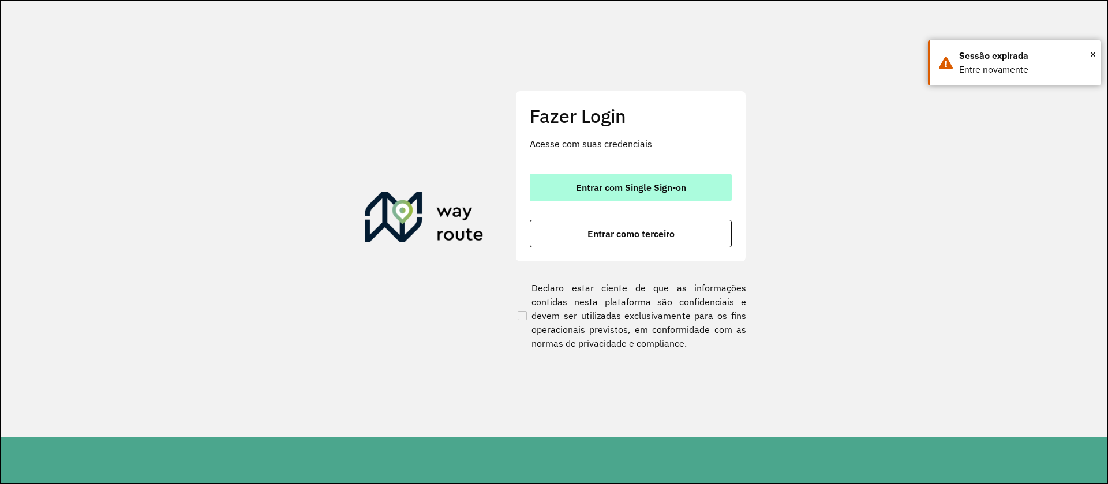
click at [601, 187] on span "Entrar com Single Sign-on" at bounding box center [631, 187] width 110 height 9
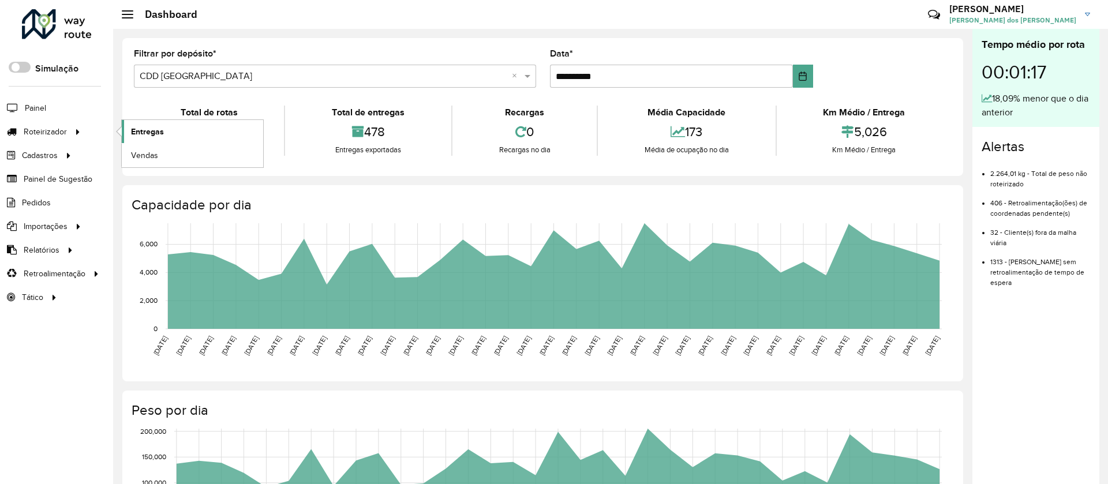
click at [151, 132] on span "Entregas" at bounding box center [147, 132] width 33 height 12
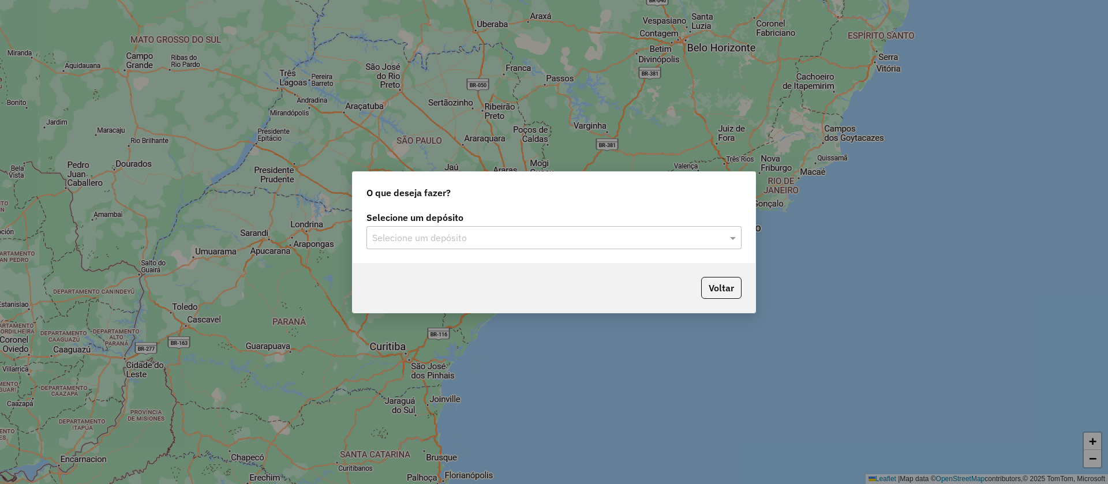
click at [435, 243] on input "text" at bounding box center [542, 238] width 340 height 14
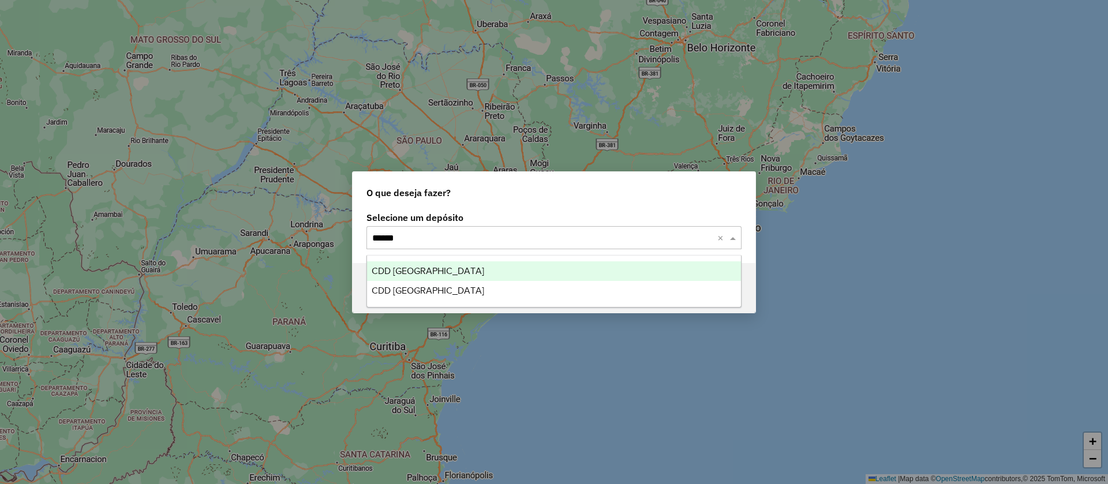
type input "*******"
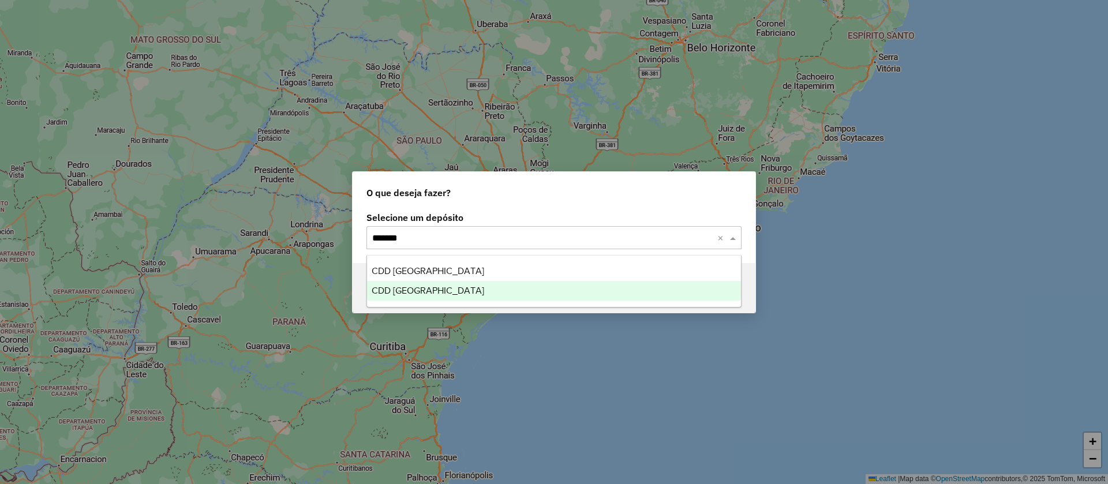
click at [428, 286] on span "CDD [GEOGRAPHIC_DATA]" at bounding box center [428, 291] width 113 height 10
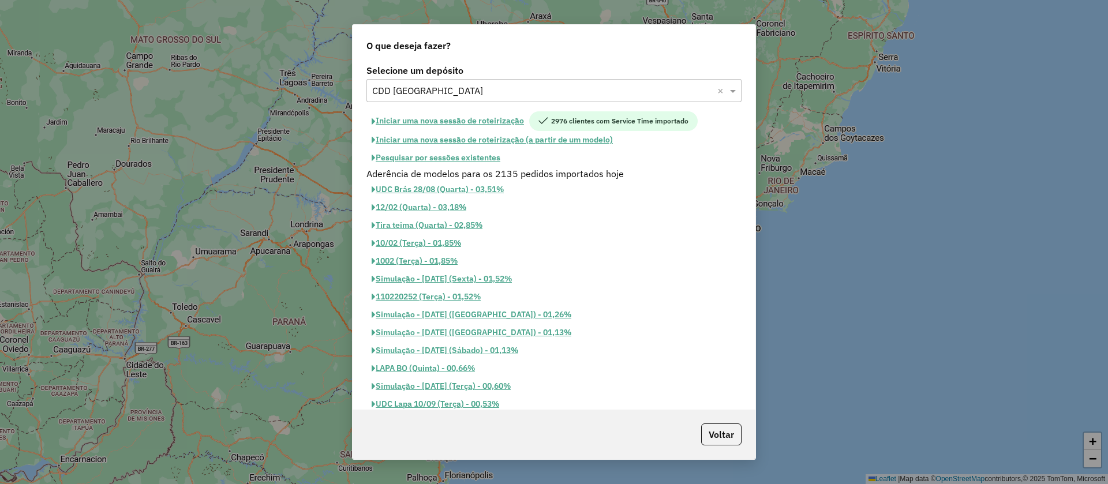
click at [443, 159] on button "Pesquisar por sessões existentes" at bounding box center [435, 158] width 139 height 18
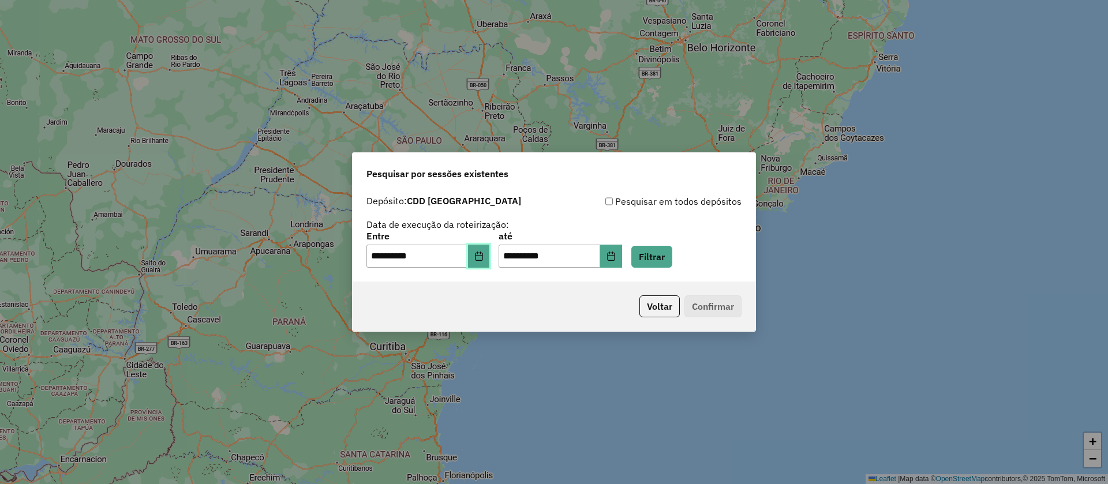
click at [481, 253] on button "Choose Date" at bounding box center [479, 256] width 22 height 23
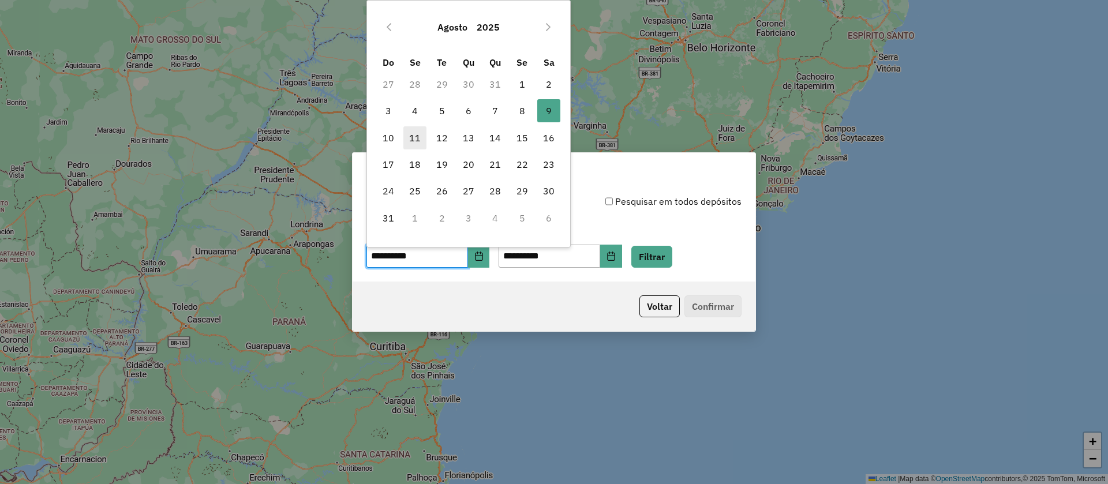
click at [417, 137] on span "11" at bounding box center [414, 137] width 23 height 23
type input "**********"
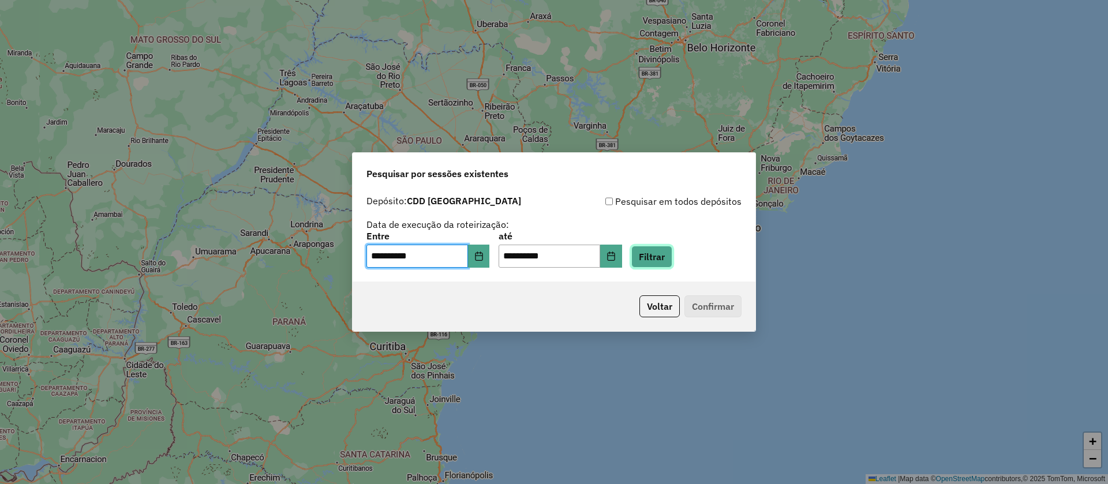
click at [658, 254] on button "Filtrar" at bounding box center [651, 257] width 41 height 22
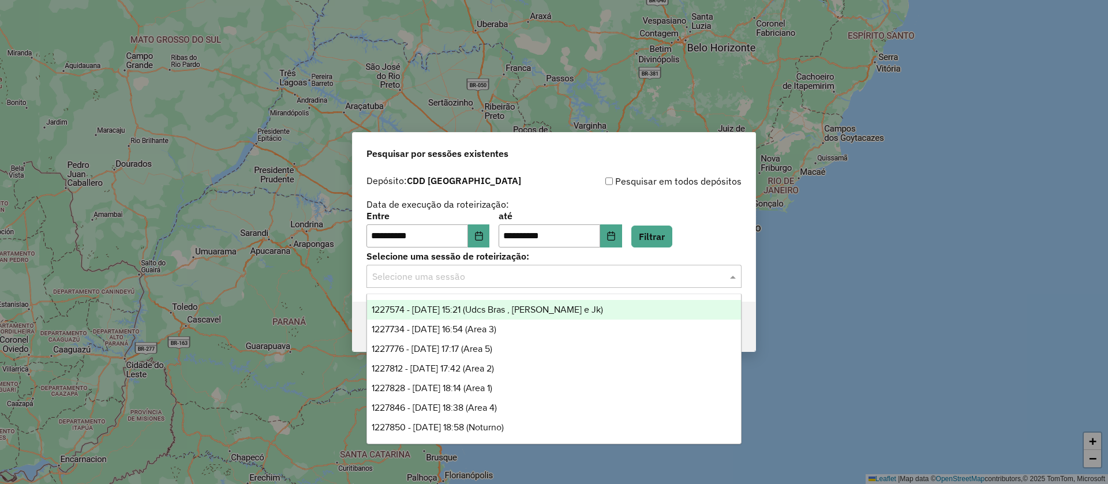
click at [461, 276] on input "text" at bounding box center [542, 277] width 340 height 14
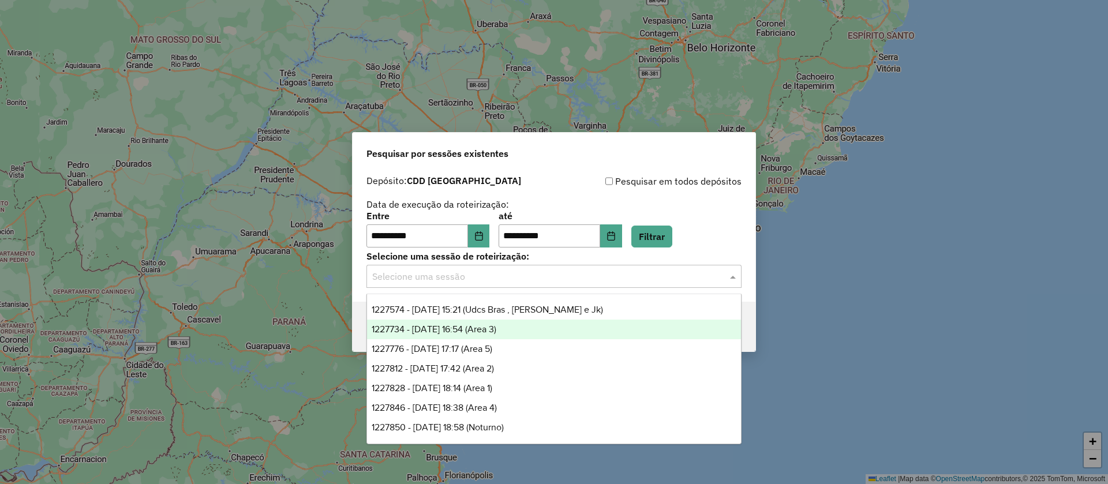
click at [464, 325] on span "1227734 - 11/08/2025 16:54 (Area 3)" at bounding box center [434, 329] width 125 height 10
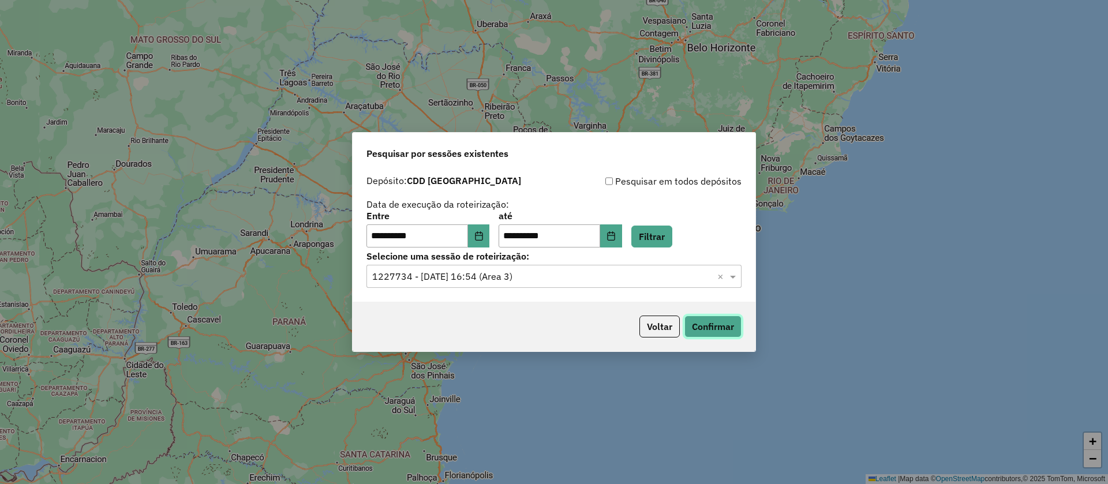
click at [707, 324] on button "Confirmar" at bounding box center [712, 327] width 57 height 22
click at [446, 276] on input "text" at bounding box center [542, 277] width 340 height 14
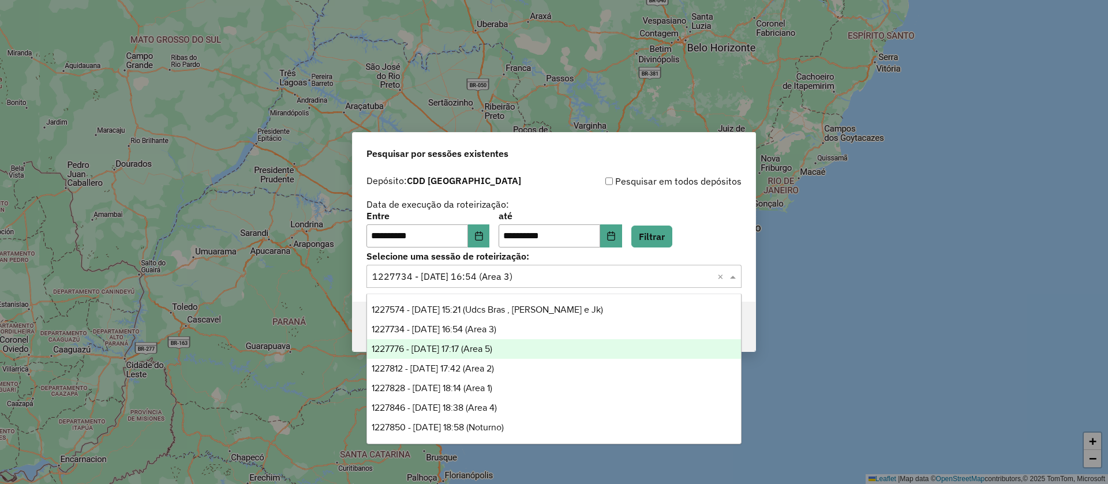
click at [448, 349] on span "1227776 - 11/08/2025 17:17 (Area 5)" at bounding box center [432, 349] width 121 height 10
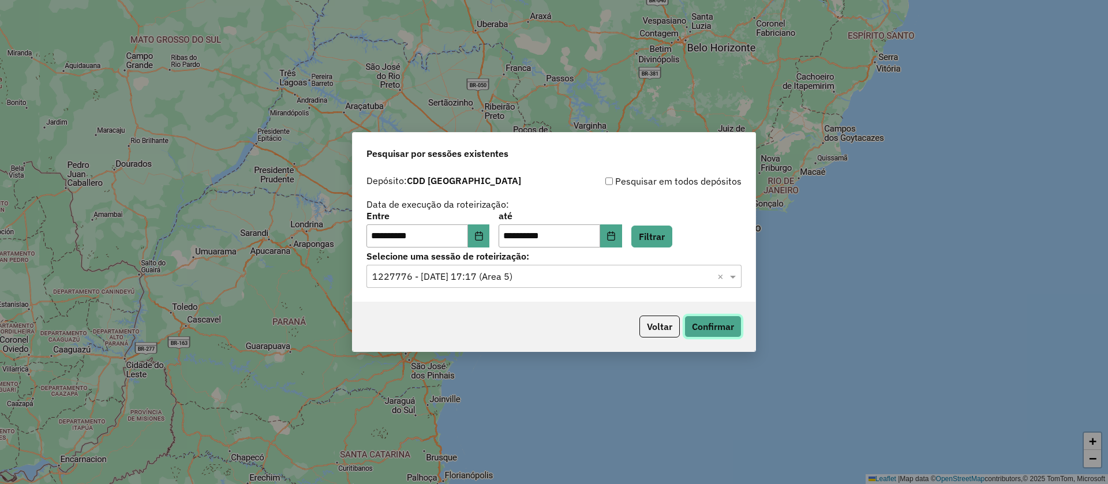
click at [702, 323] on button "Confirmar" at bounding box center [712, 327] width 57 height 22
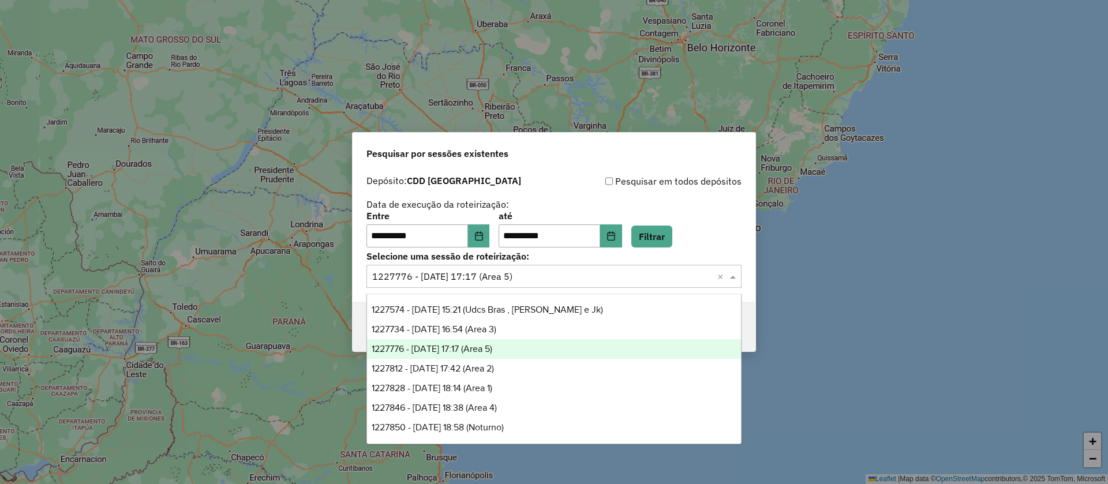
click at [395, 268] on div "Selecione uma sessão × 1227776 - 11/08/2025 17:17 (Area 5) ×" at bounding box center [553, 276] width 375 height 23
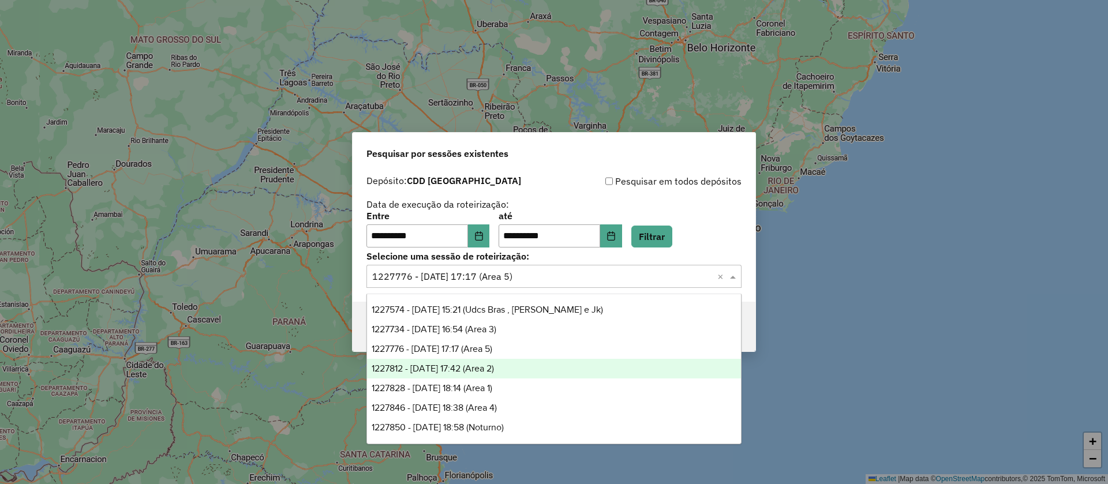
click at [447, 369] on span "1227812 - 11/08/2025 17:42 (Area 2)" at bounding box center [433, 369] width 122 height 10
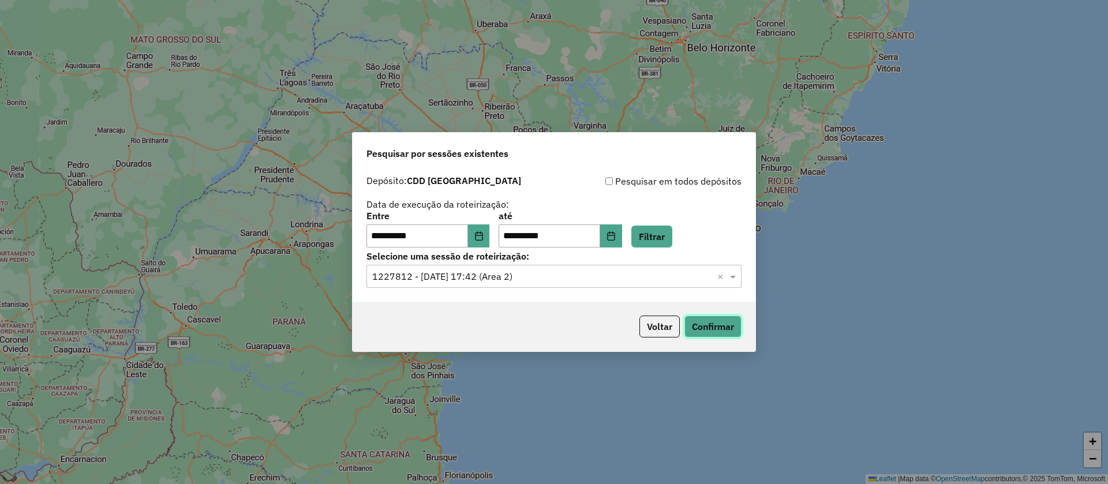
click at [701, 319] on button "Confirmar" at bounding box center [712, 327] width 57 height 22
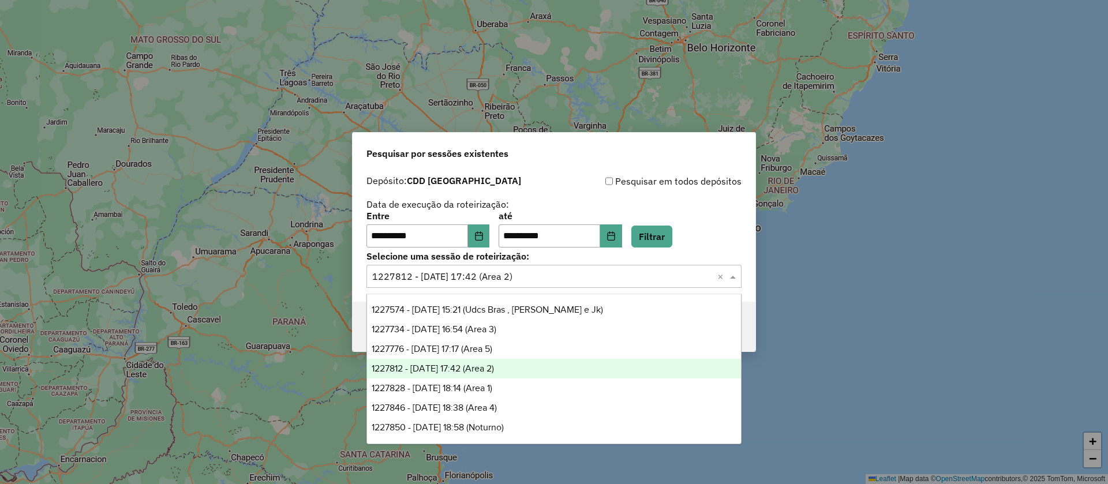
click at [454, 274] on input "text" at bounding box center [542, 277] width 340 height 14
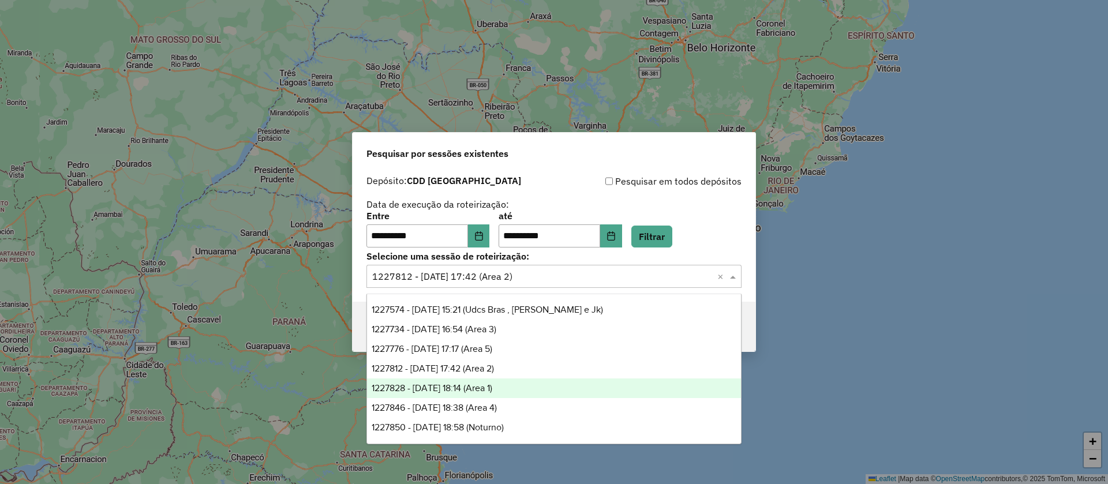
click at [463, 383] on span "1227828 - 11/08/2025 18:14 (Area 1)" at bounding box center [432, 388] width 121 height 10
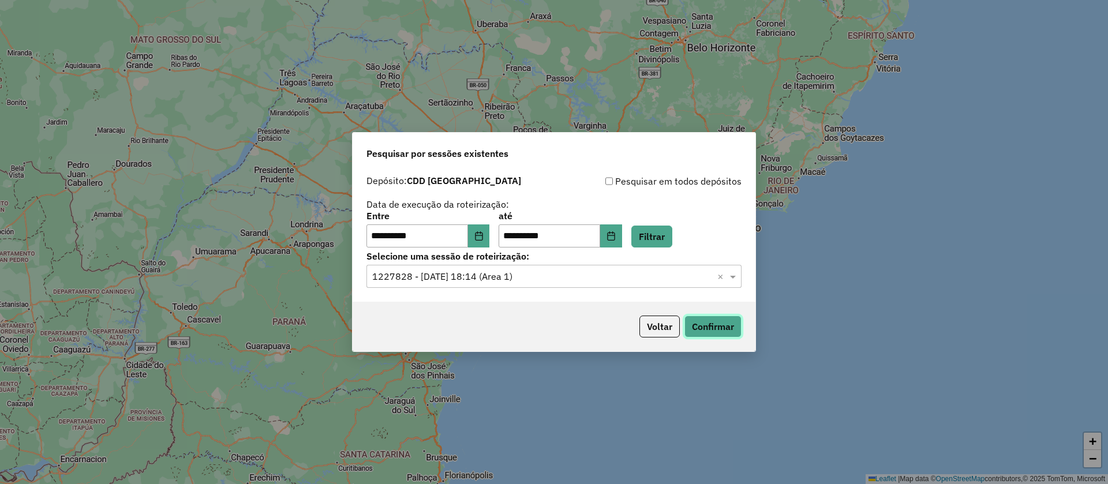
click at [711, 321] on button "Confirmar" at bounding box center [712, 327] width 57 height 22
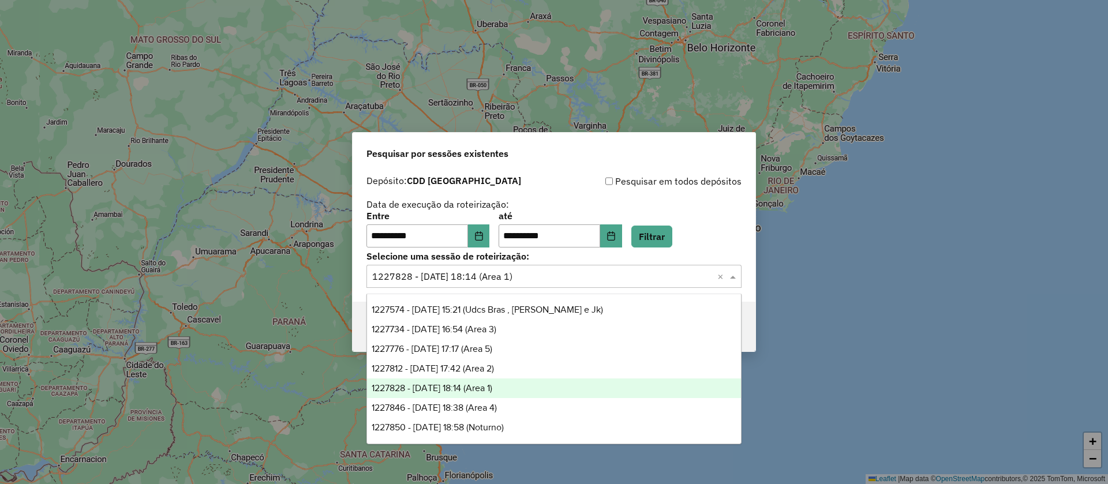
click at [417, 272] on input "text" at bounding box center [542, 277] width 340 height 14
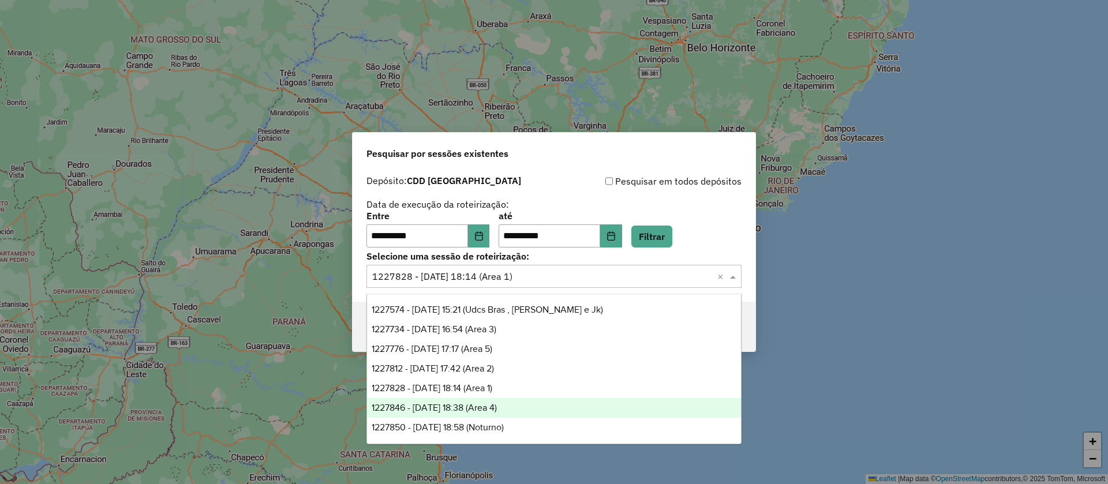
click at [446, 404] on span "1227846 - 11/08/2025 18:38 (Area 4)" at bounding box center [434, 408] width 125 height 10
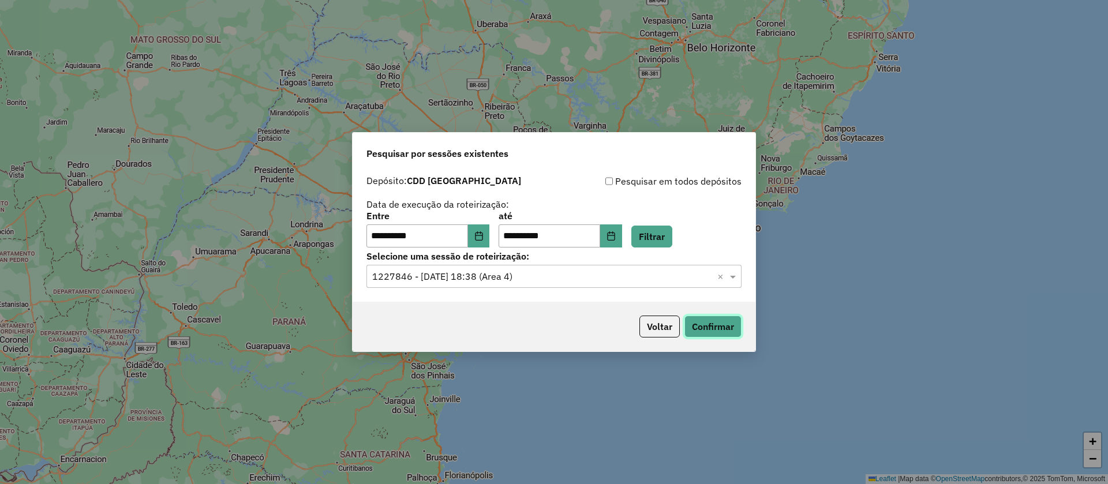
click at [703, 326] on button "Confirmar" at bounding box center [712, 327] width 57 height 22
click at [422, 270] on input "text" at bounding box center [542, 277] width 340 height 14
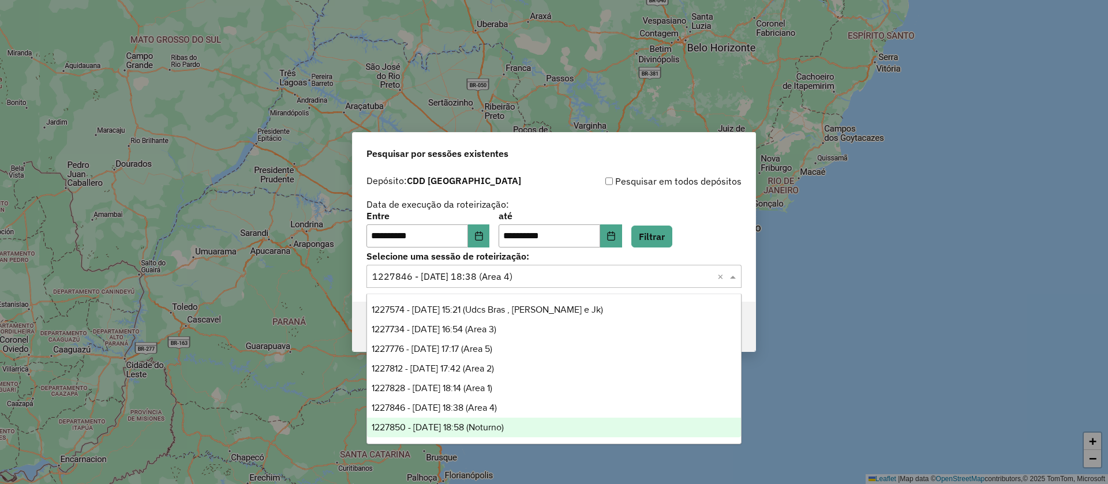
click at [450, 420] on div "1227850 - 11/08/2025 18:58 (Noturno)" at bounding box center [554, 428] width 374 height 20
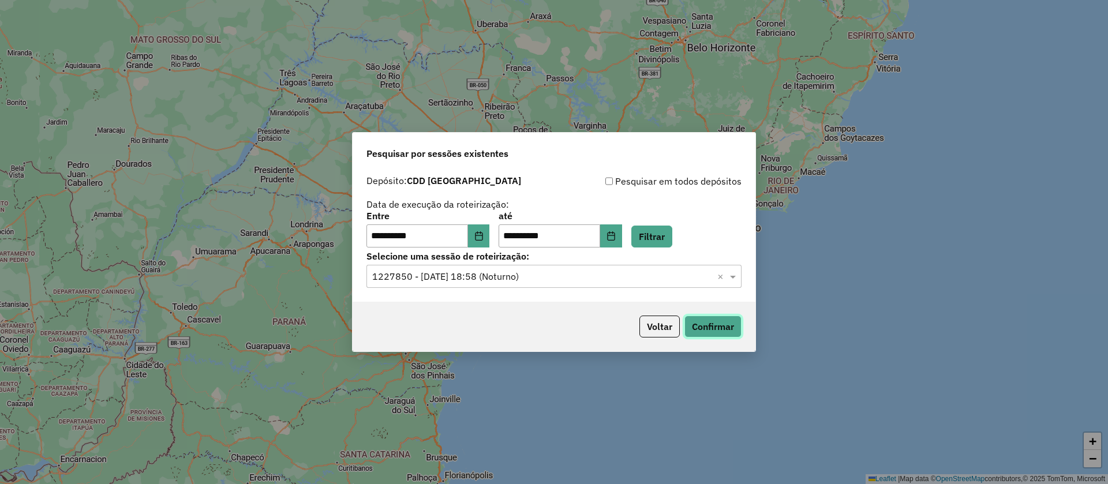
click at [707, 321] on button "Confirmar" at bounding box center [712, 327] width 57 height 22
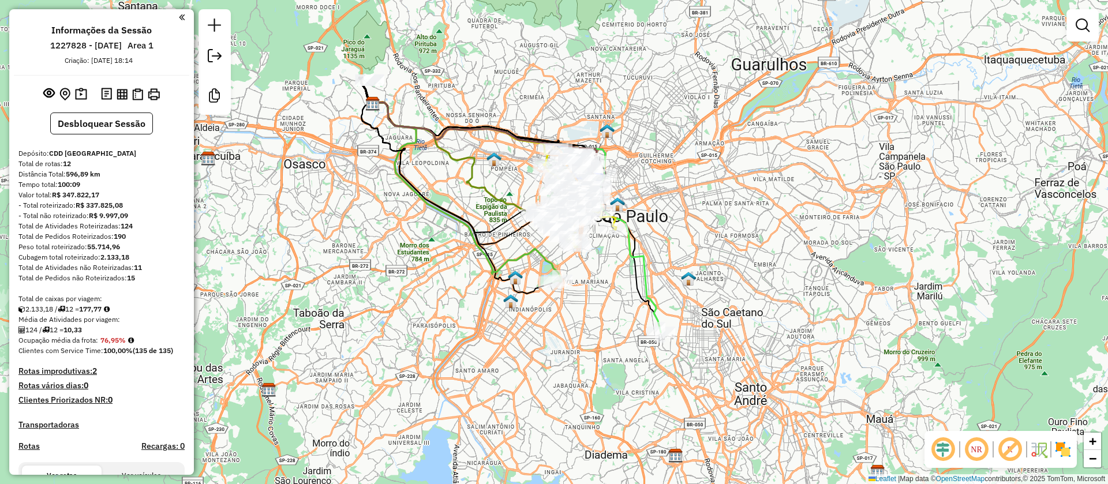
click at [483, 250] on icon at bounding box center [466, 192] width 189 height 179
select select "**********"
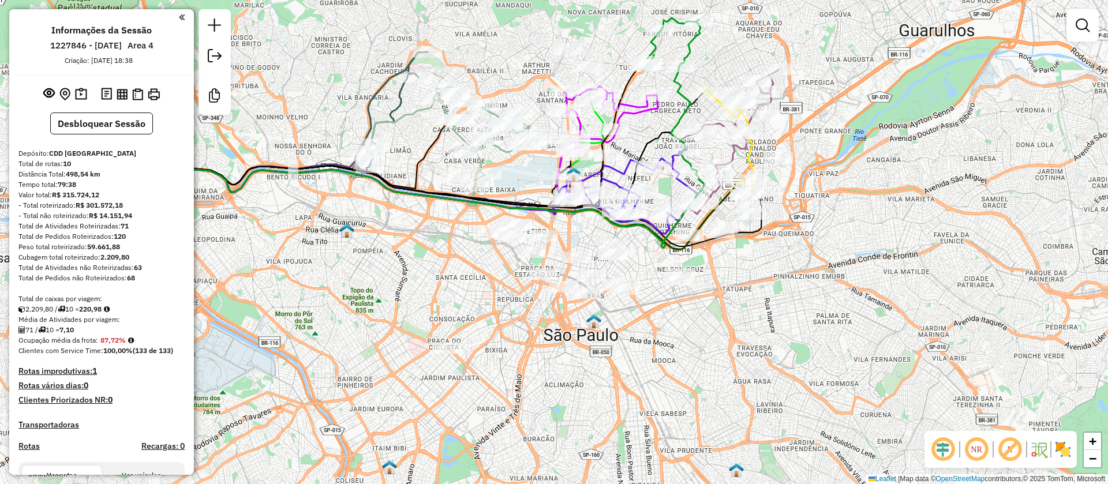
drag, startPoint x: 345, startPoint y: 223, endPoint x: 363, endPoint y: 274, distance: 54.0
click at [354, 238] on img at bounding box center [346, 230] width 15 height 15
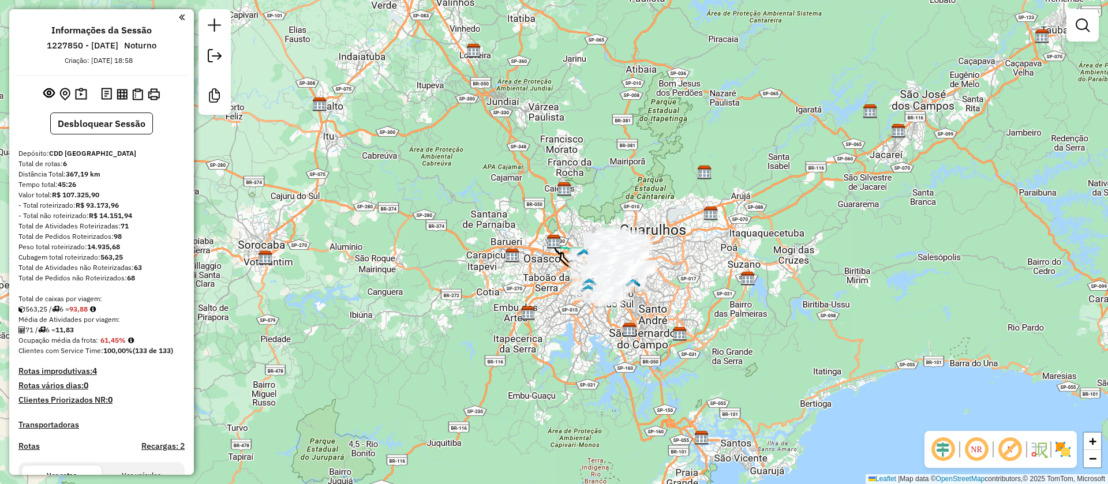
scroll to position [254, 0]
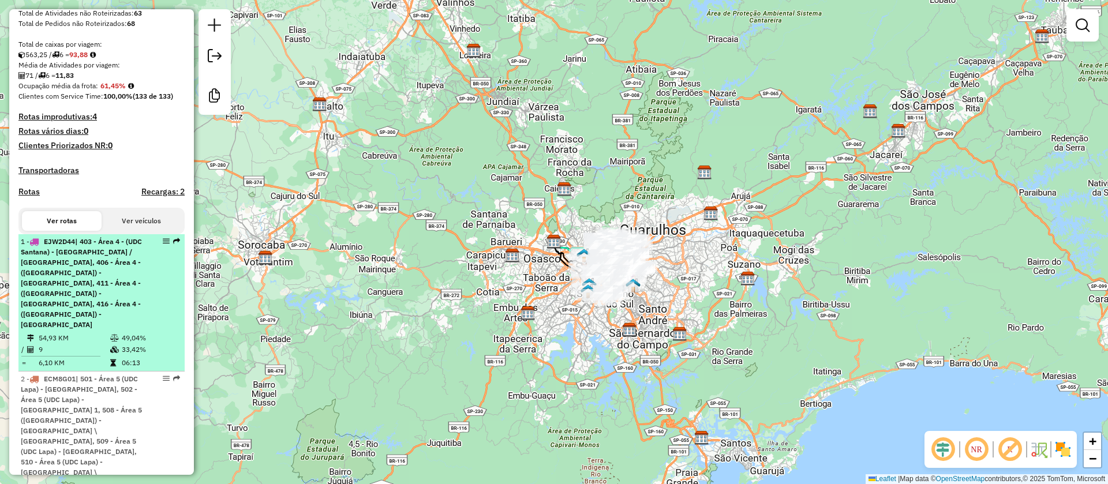
click at [102, 287] on span "| 403 - Área 4 - (UDC Santana) - [GEOGRAPHIC_DATA] / [GEOGRAPHIC_DATA], 406 - Á…" at bounding box center [81, 283] width 121 height 92
select select "**********"
